Goal: Information Seeking & Learning: Learn about a topic

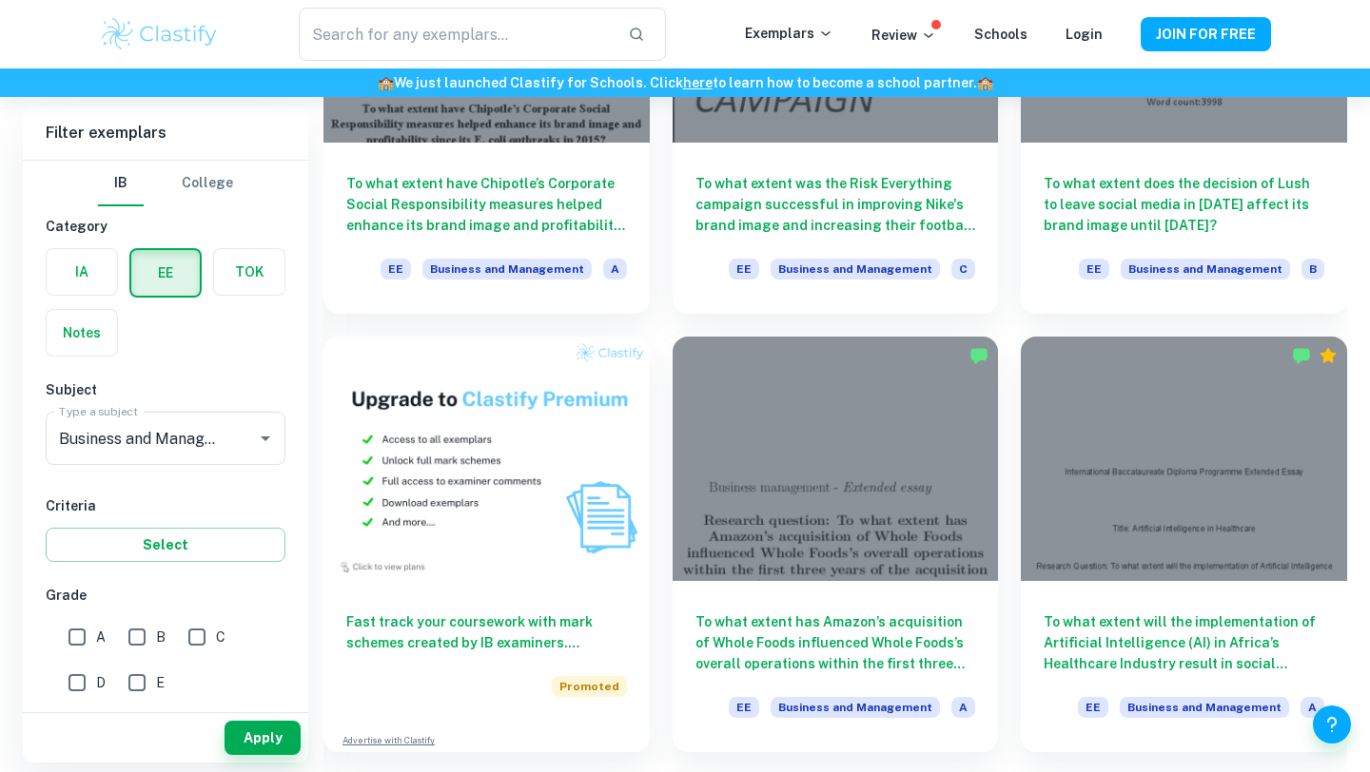
scroll to position [779, 0]
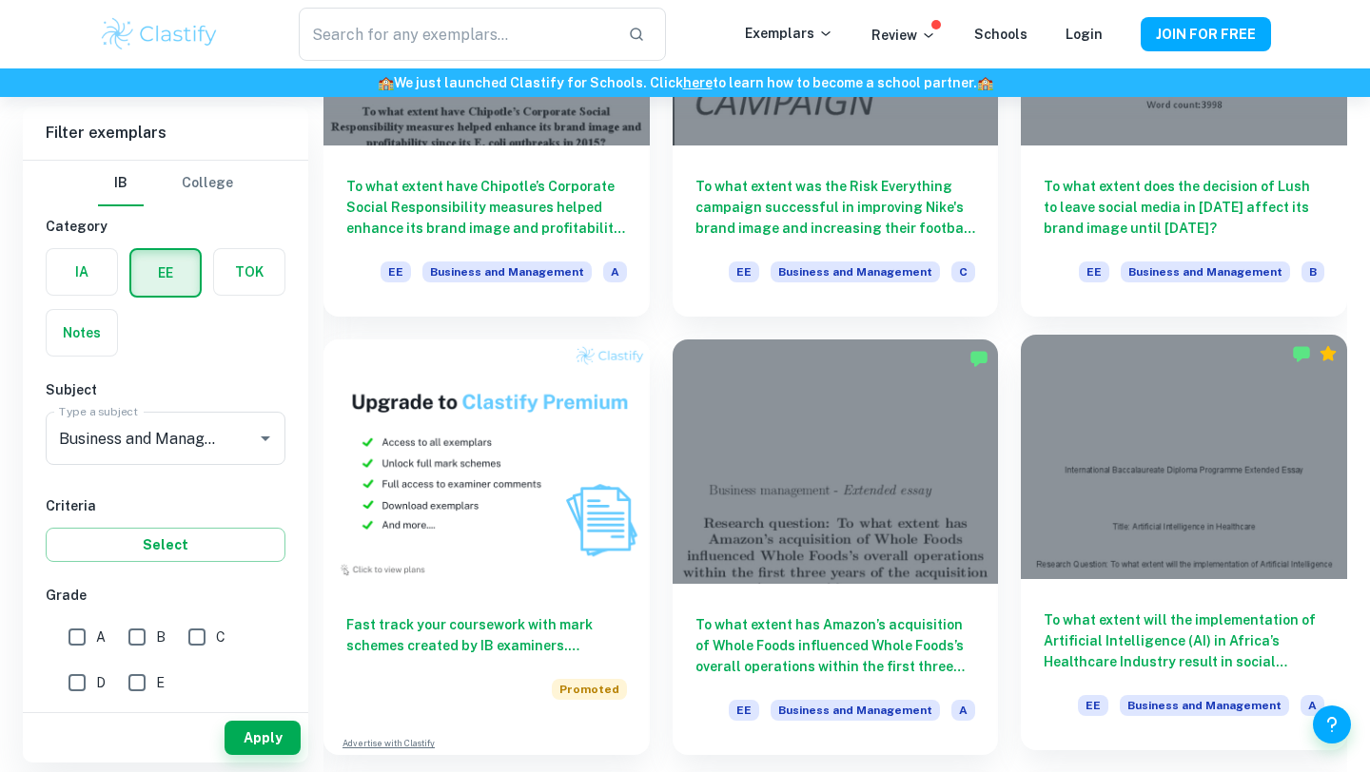
click at [1168, 666] on h6 "To what extent will the implementation of Artificial Intelligence (AI) in Afric…" at bounding box center [1183, 641] width 281 height 63
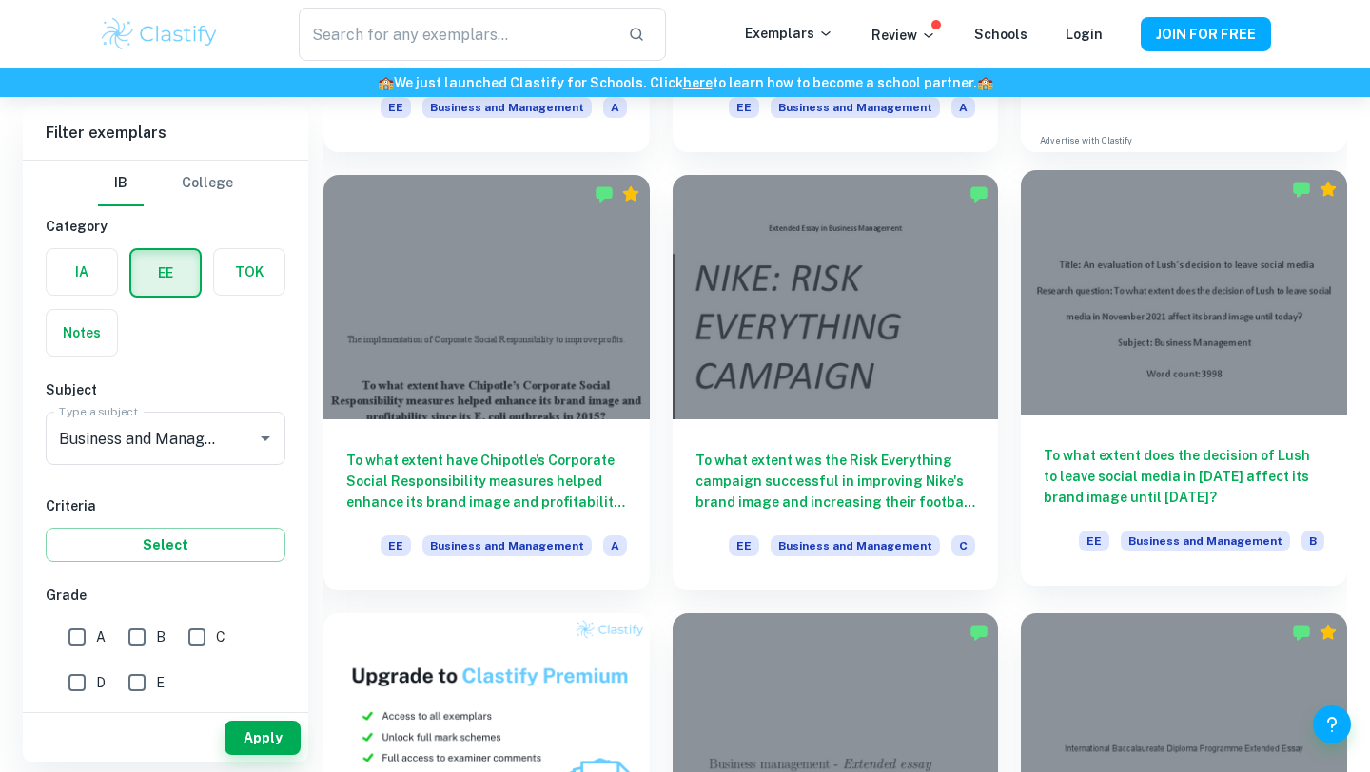
scroll to position [488, 0]
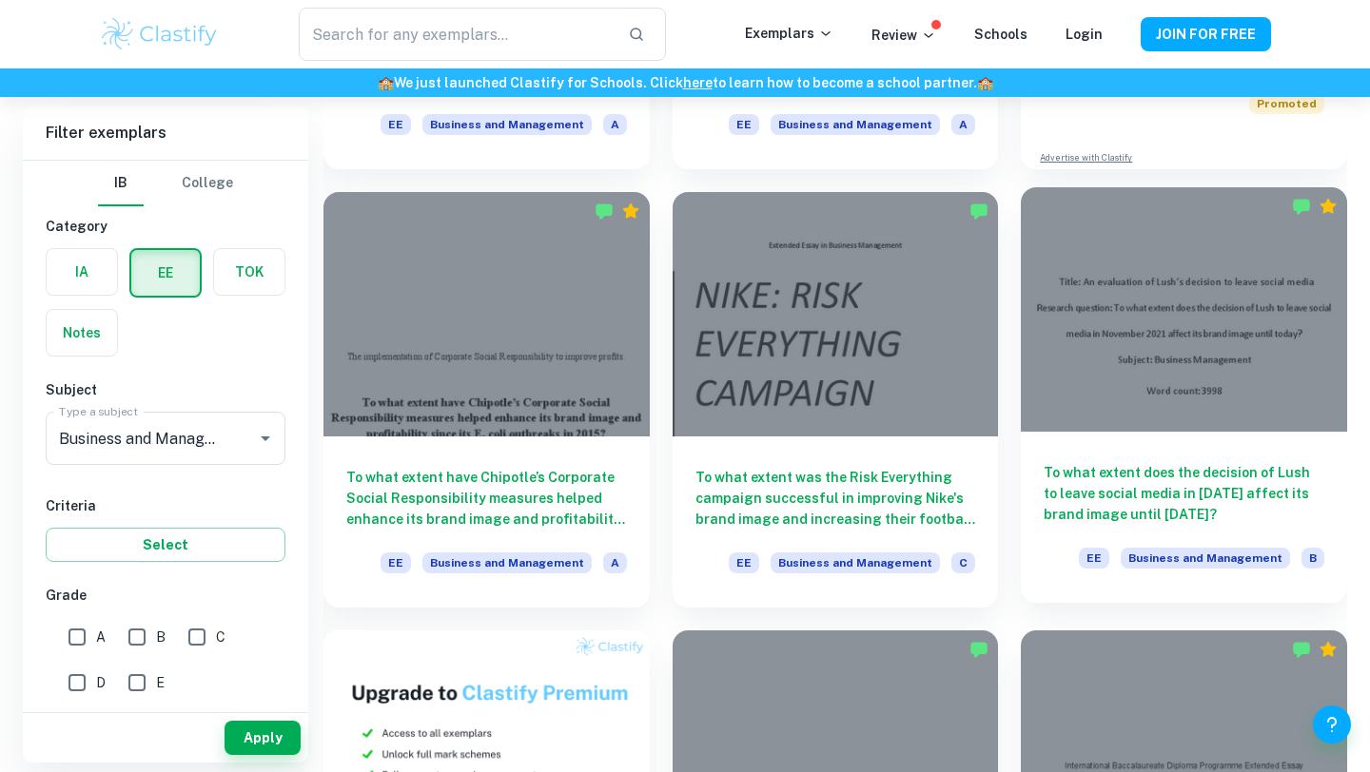
click at [1271, 395] on div at bounding box center [1183, 309] width 326 height 244
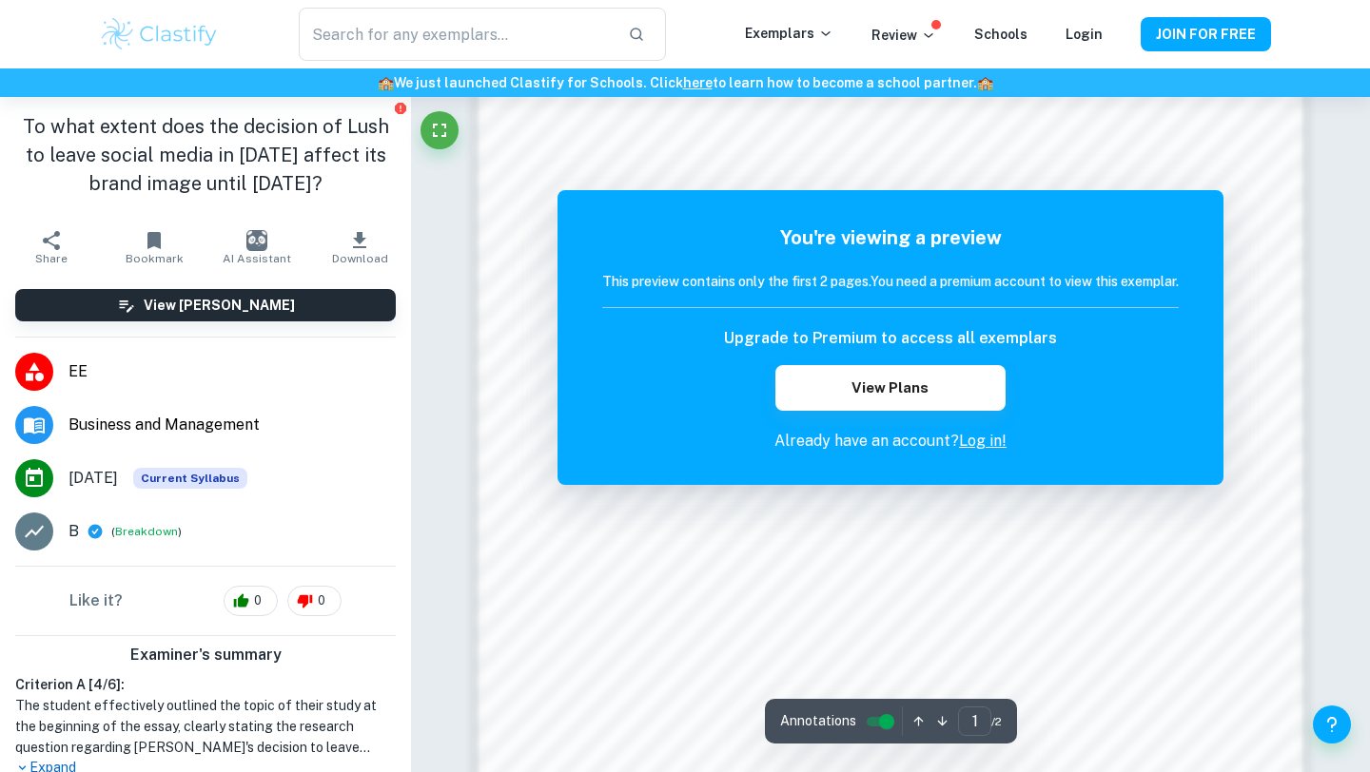
scroll to position [1611, 0]
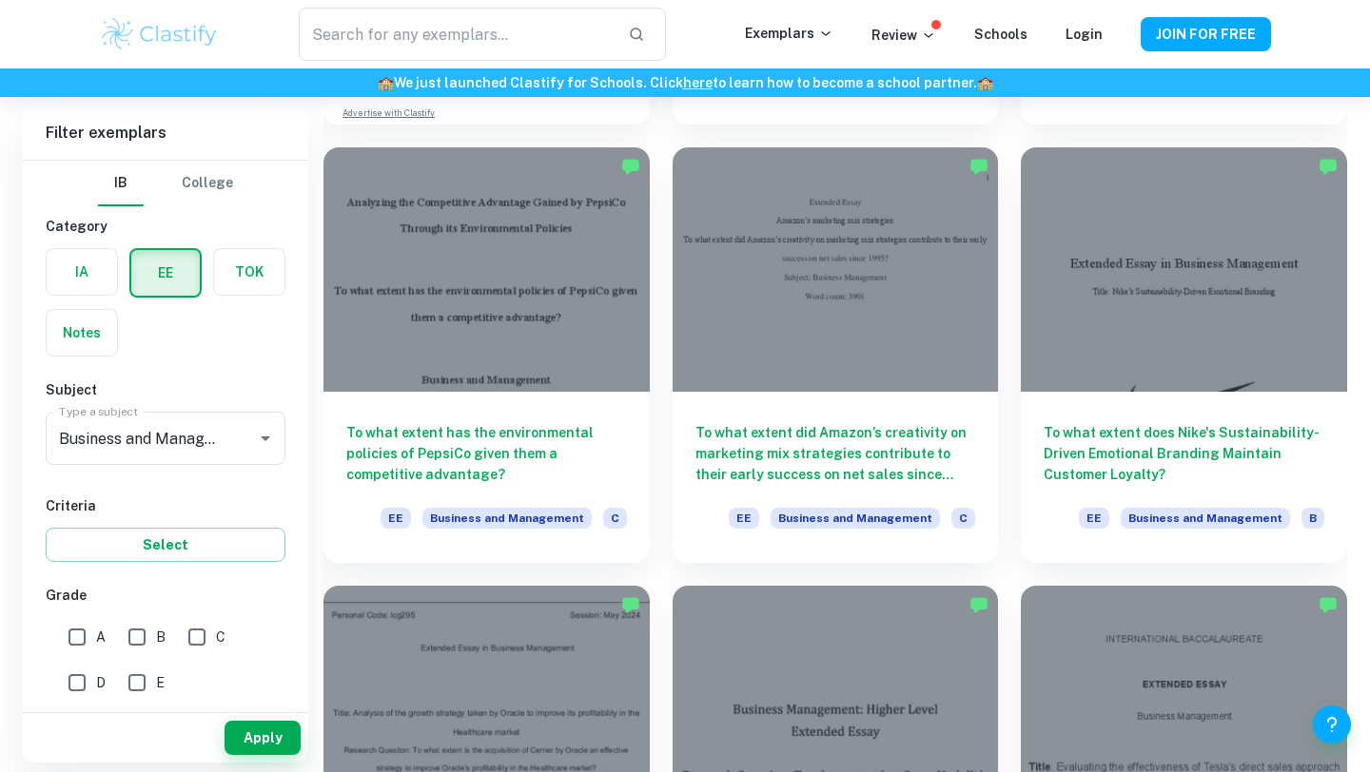
scroll to position [1411, 0]
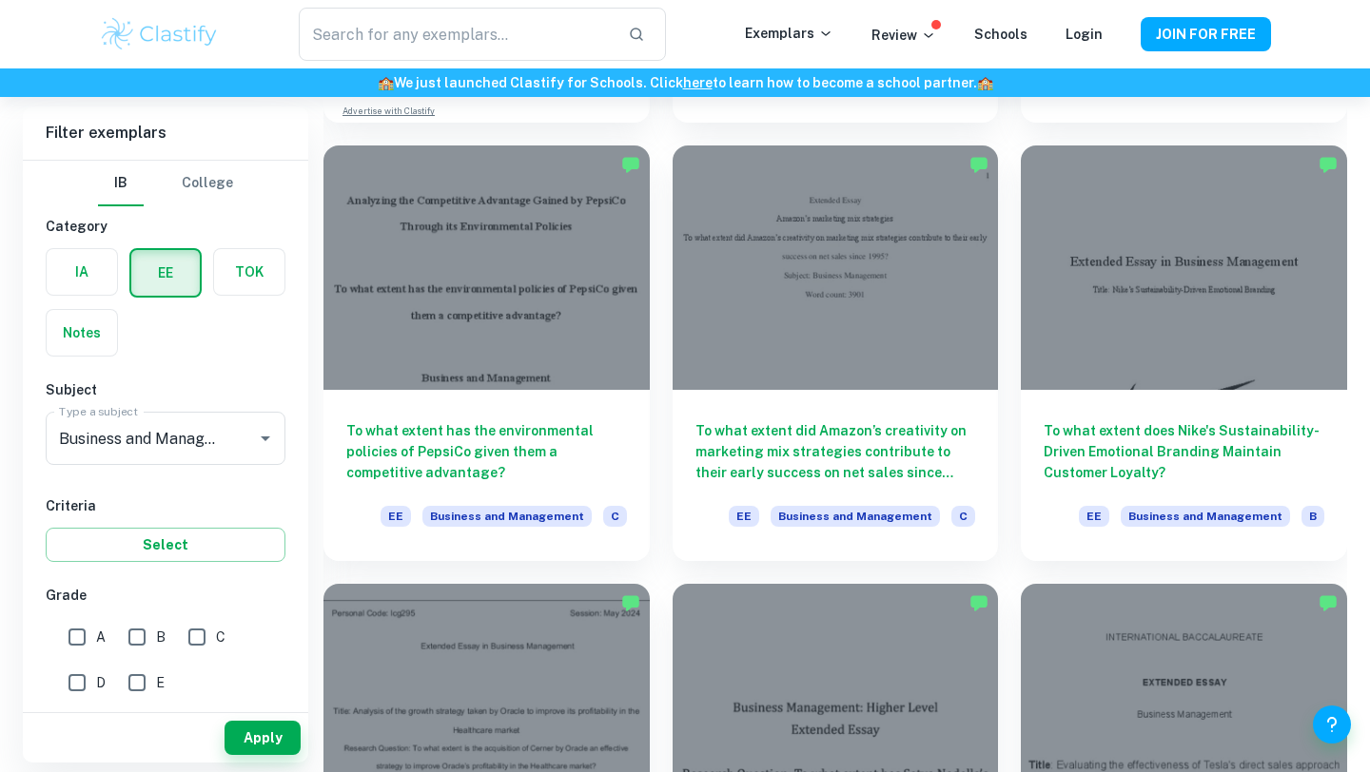
click at [845, 484] on div "To what extent did Amazon’s creativity on marketing mix strategies contribute t…" at bounding box center [835, 475] width 326 height 171
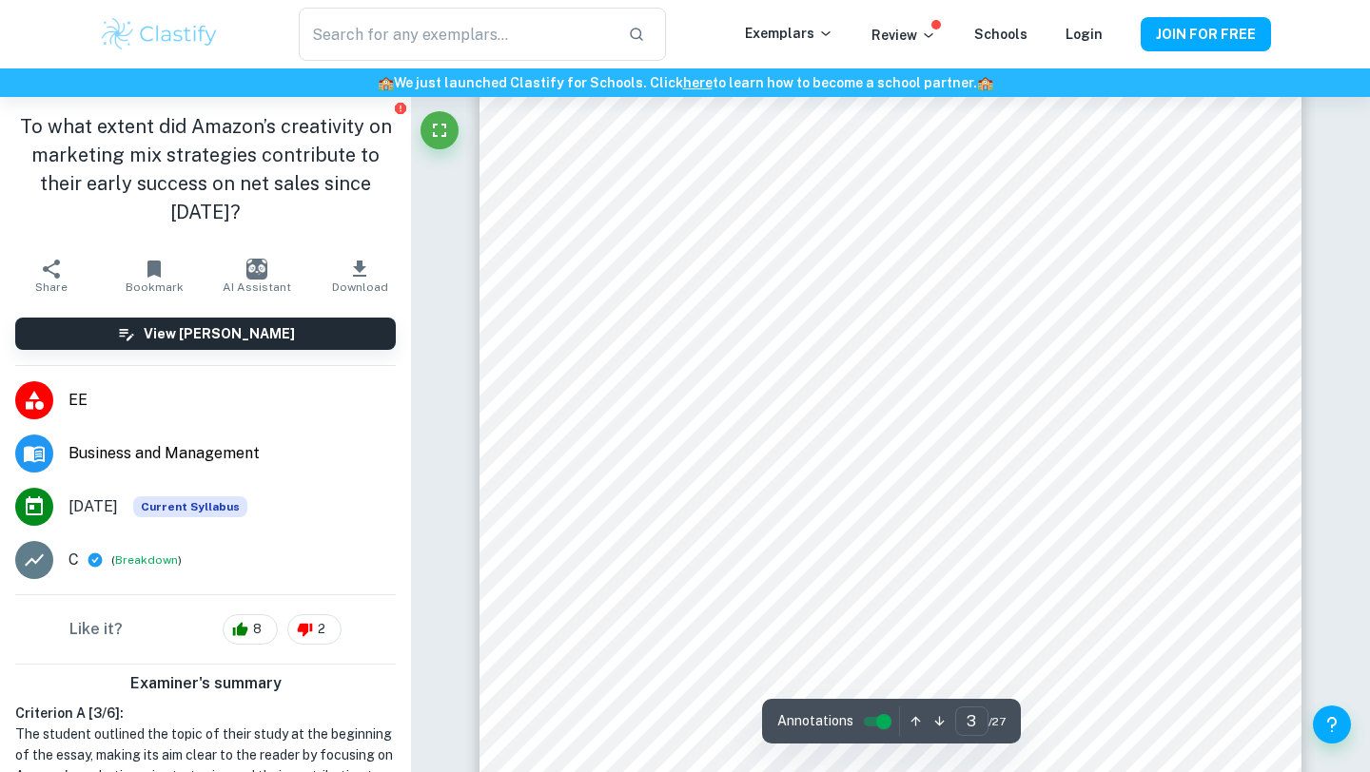
scroll to position [3429, 0]
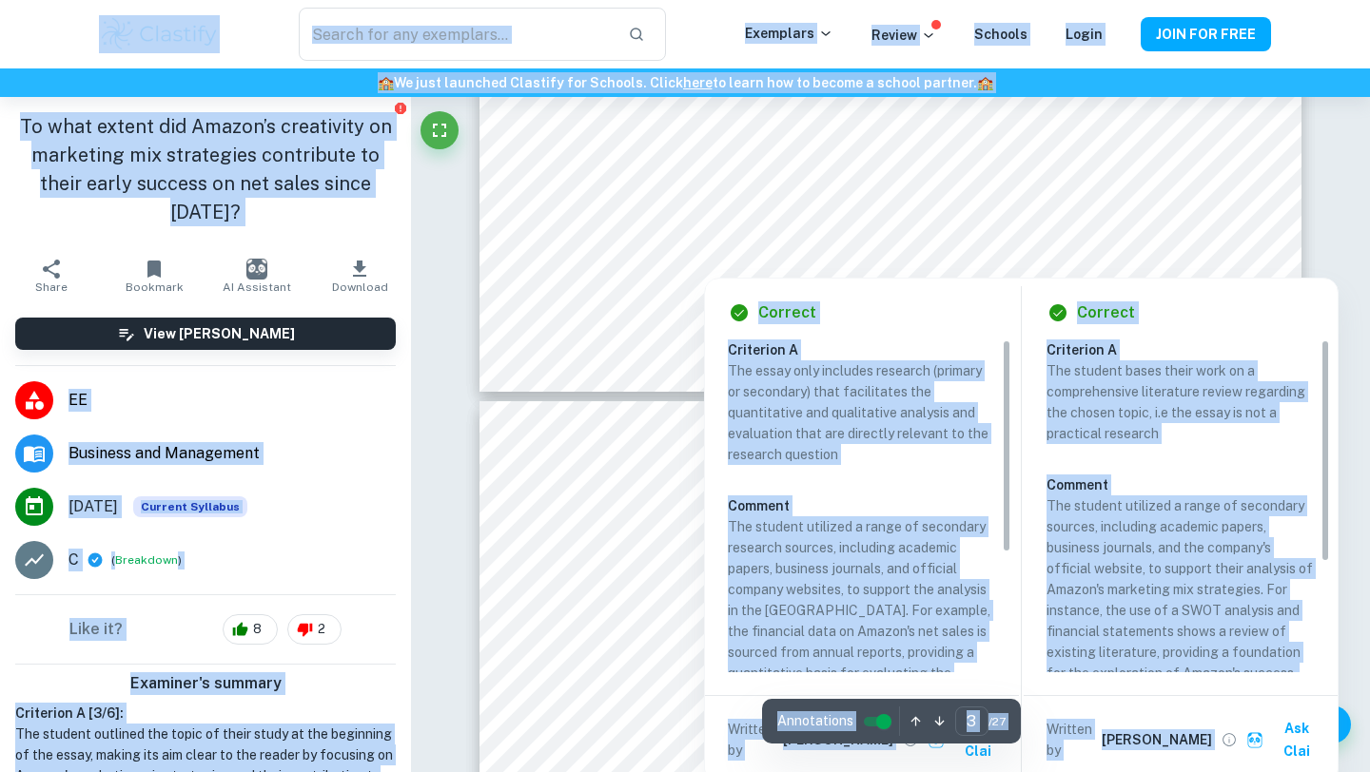
type input "4"
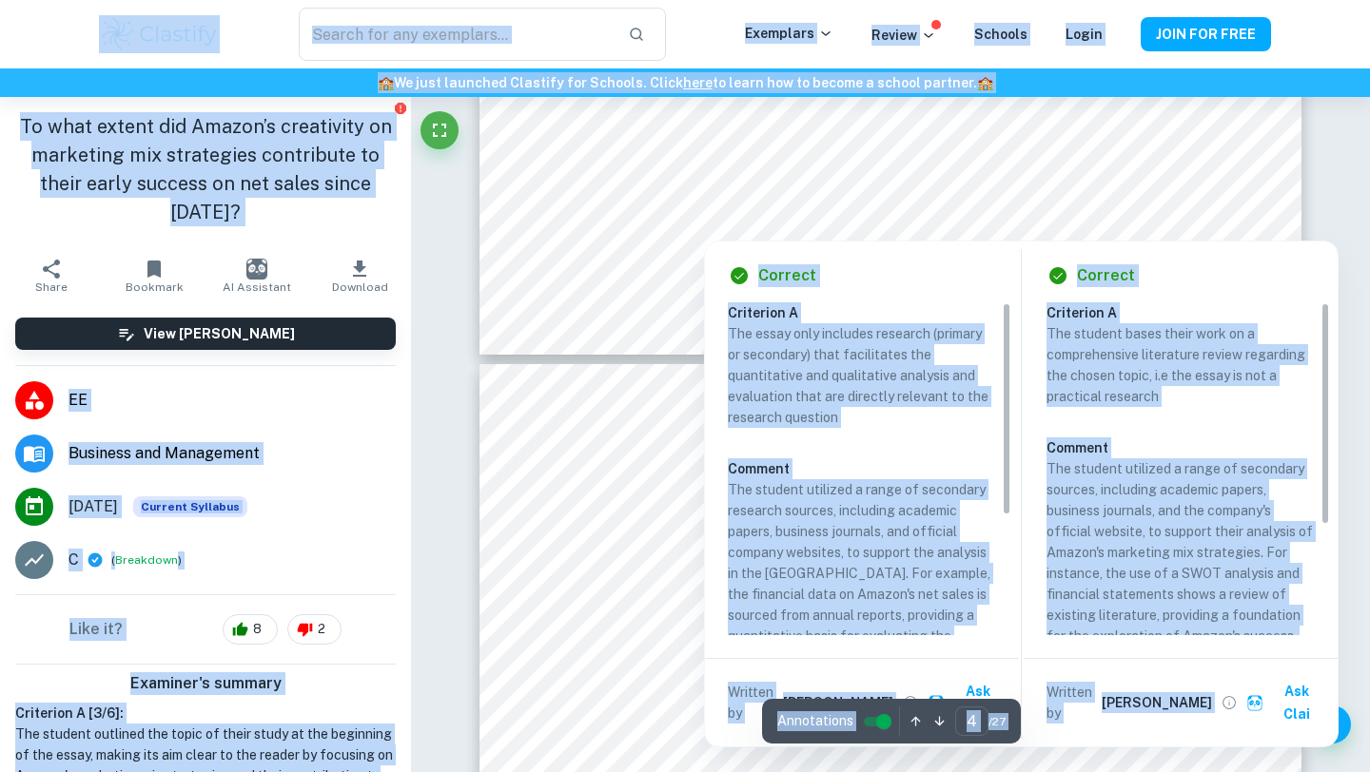
scroll to position [3575, 0]
